Goal: Communication & Community: Answer question/provide support

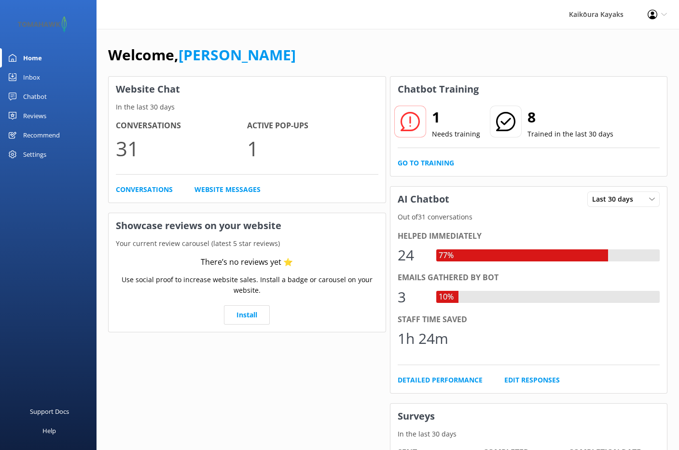
click at [410, 123] on use at bounding box center [409, 121] width 19 height 19
click at [38, 76] on div "Inbox" at bounding box center [31, 77] width 17 height 19
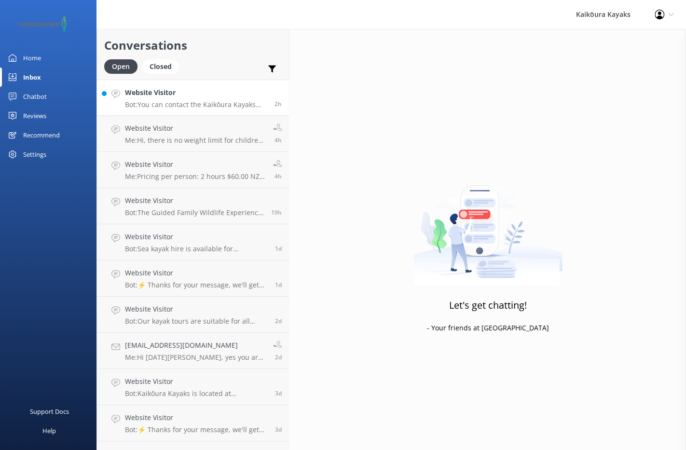
click at [193, 106] on p "Bot: You can contact the Kaikōura Kayaks team at [PHONE_NUMBER] or [PHONE_NUMBE…" at bounding box center [196, 104] width 142 height 9
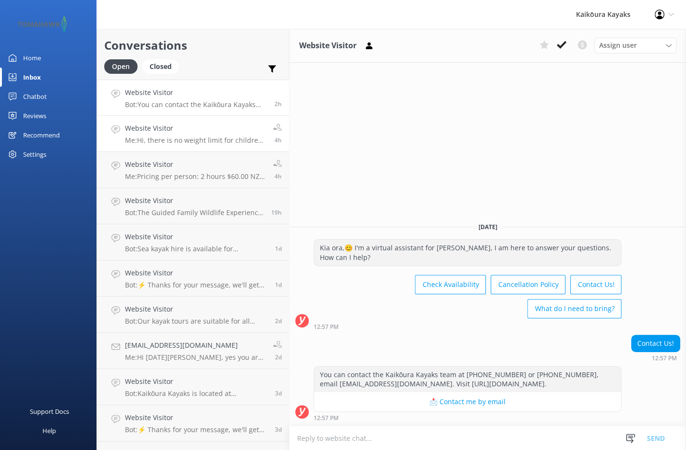
click at [170, 138] on p "Me: Hi, there is no weight limit for children, the child age is [DEMOGRAPHIC_DA…" at bounding box center [195, 140] width 141 height 9
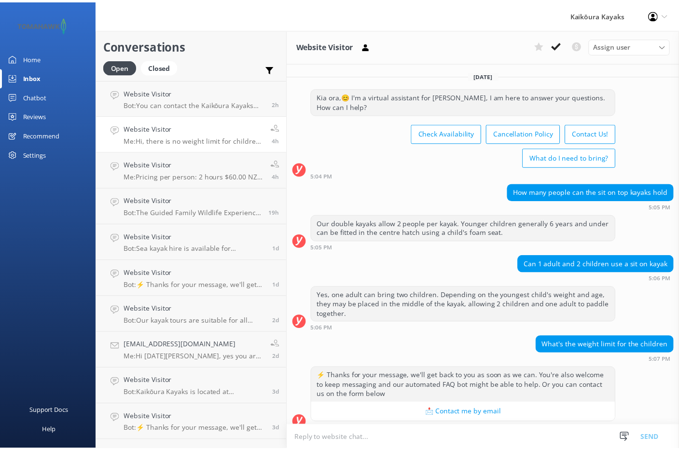
scroll to position [65, 0]
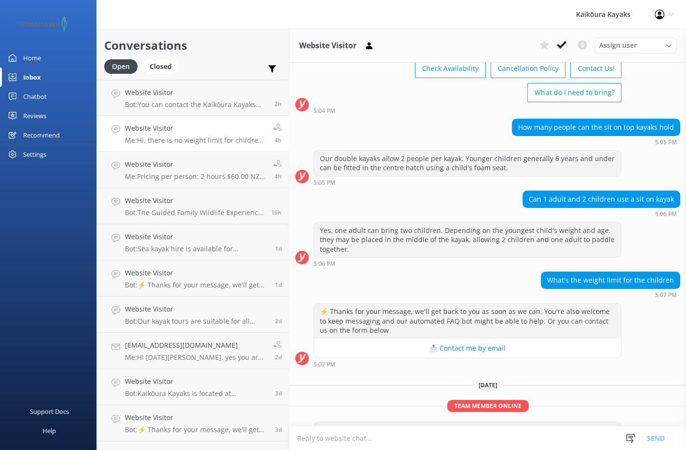
click at [30, 55] on div "Home" at bounding box center [32, 57] width 18 height 19
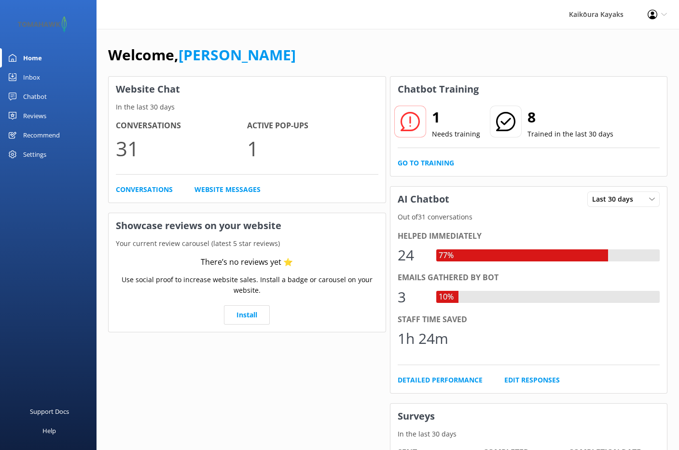
click at [29, 76] on div "Inbox" at bounding box center [31, 77] width 17 height 19
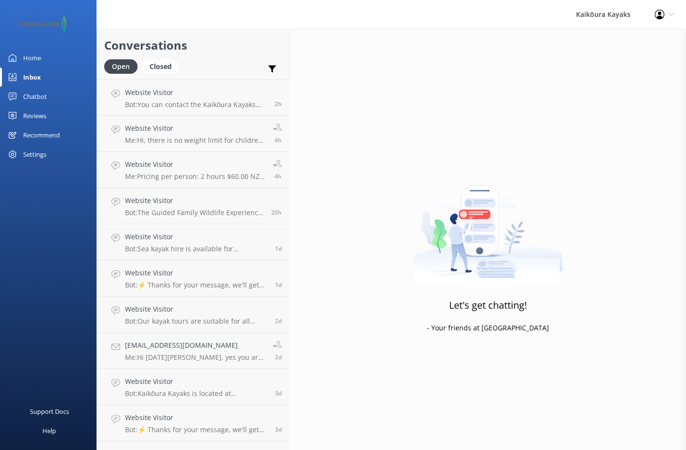
click at [41, 95] on div "Chatbot" at bounding box center [35, 96] width 24 height 19
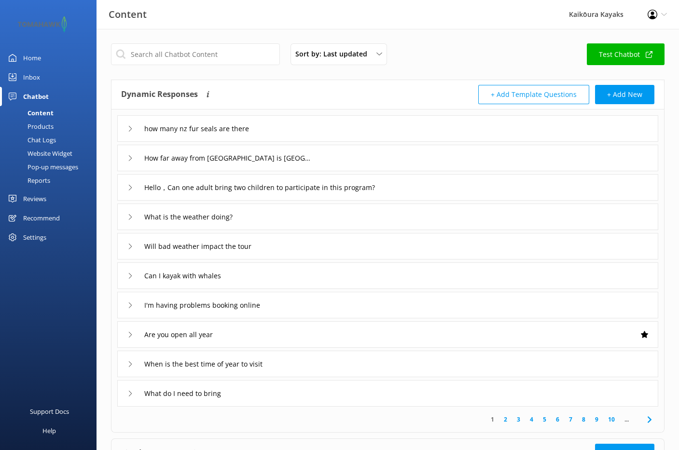
click at [34, 78] on div "Inbox" at bounding box center [31, 77] width 17 height 19
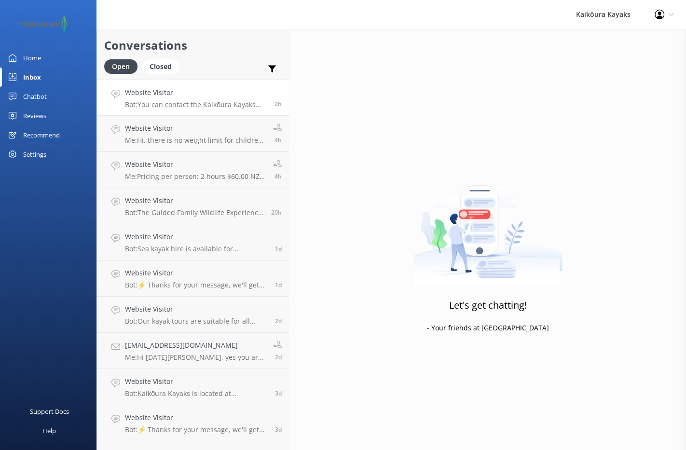
click at [154, 102] on p "Bot: You can contact the Kaikōura Kayaks team at [PHONE_NUMBER] or [PHONE_NUMBE…" at bounding box center [196, 104] width 142 height 9
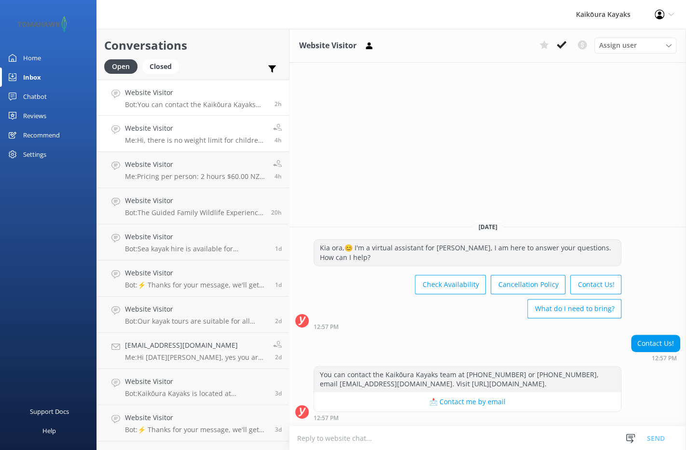
click at [161, 133] on h4 "Website Visitor" at bounding box center [195, 128] width 141 height 11
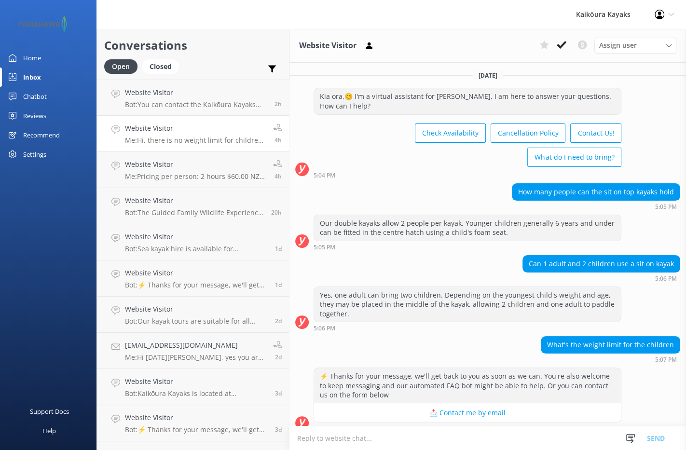
scroll to position [65, 0]
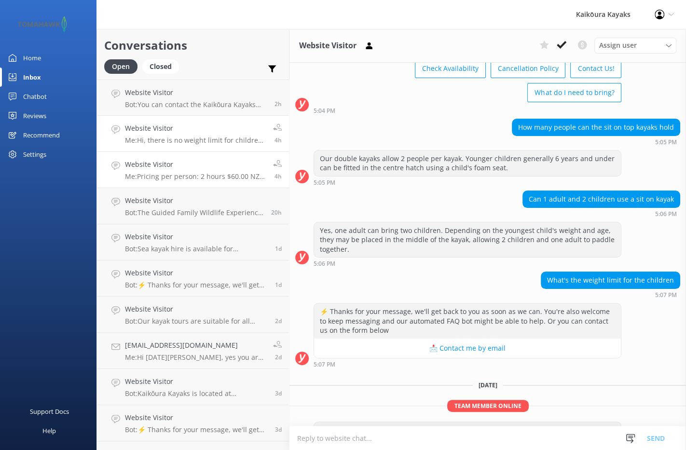
click at [156, 178] on p "Me: Pricing per person: 2 hours $60.00 NZD - Half Day $80.00 NZD -" at bounding box center [195, 176] width 141 height 9
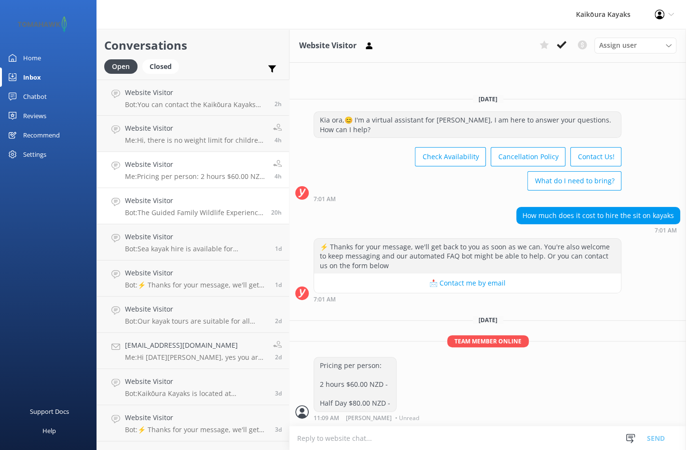
click at [157, 211] on p "Bot: The Guided Family Wildlife Experience has paddling time of approximately 1…" at bounding box center [194, 212] width 139 height 9
